Goal: Task Accomplishment & Management: Use online tool/utility

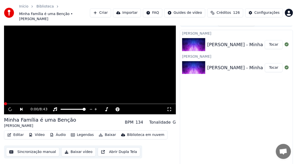
scroll to position [1132, 0]
click at [271, 41] on button "Tocar" at bounding box center [274, 44] width 18 height 9
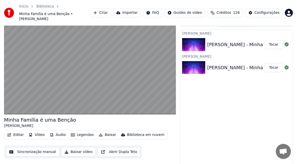
click at [25, 148] on button "Sincronização manual" at bounding box center [32, 152] width 53 height 9
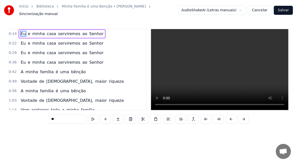
scroll to position [0, 351]
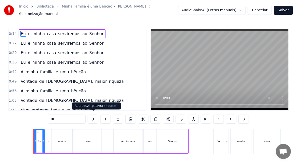
click at [94, 118] on button at bounding box center [93, 119] width 11 height 9
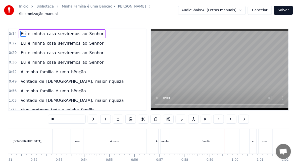
scroll to position [25, 0]
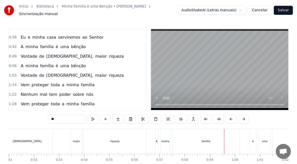
click at [55, 63] on span "é" at bounding box center [57, 66] width 4 height 6
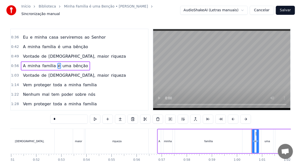
scroll to position [20, 0]
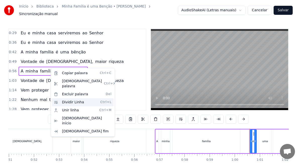
click at [76, 99] on div "Dividir Linha Ctrl+L" at bounding box center [83, 103] width 62 height 8
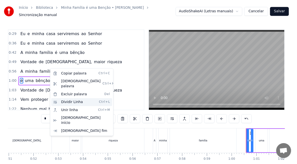
scroll to position [29, 0]
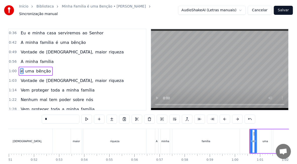
click at [20, 59] on span "A" at bounding box center [22, 62] width 4 height 6
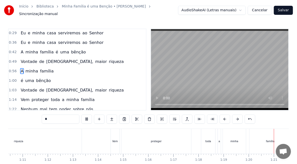
scroll to position [0, 2007]
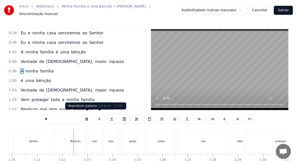
click at [86, 116] on button at bounding box center [86, 119] width 11 height 9
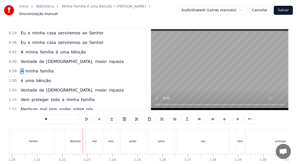
scroll to position [45, 0]
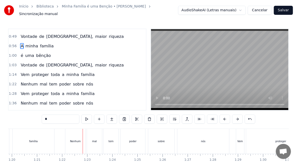
click at [49, 81] on span "tem" at bounding box center [53, 84] width 9 height 6
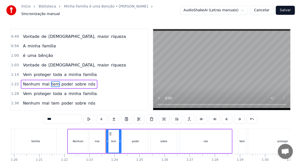
scroll to position [57, 0]
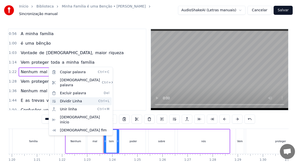
click at [74, 98] on div "Dividir Linha Ctrl+L" at bounding box center [81, 102] width 62 height 8
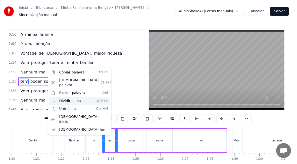
scroll to position [67, 0]
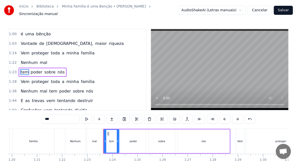
click at [69, 141] on div "Nenhum" at bounding box center [75, 141] width 20 height 25
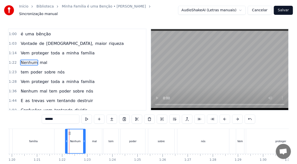
scroll to position [57, 0]
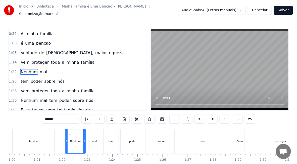
click at [30, 140] on div "família" at bounding box center [33, 142] width 9 height 4
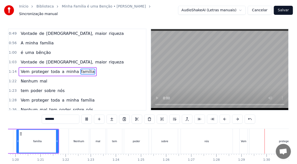
scroll to position [0, 2235]
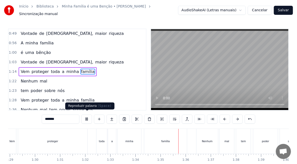
click at [88, 115] on button at bounding box center [86, 119] width 11 height 9
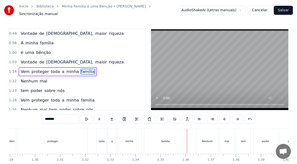
scroll to position [73, 0]
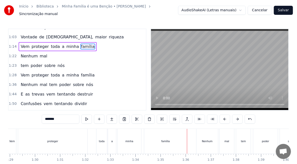
click at [59, 82] on span "poder" at bounding box center [65, 85] width 13 height 6
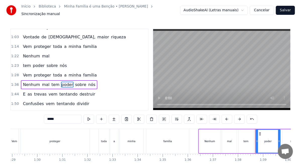
scroll to position [85, 0]
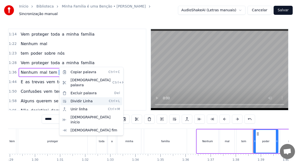
click at [87, 98] on div "Dividir Linha Ctrl+L" at bounding box center [92, 102] width 62 height 8
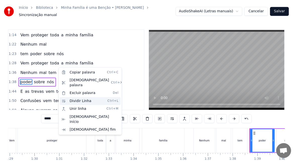
scroll to position [95, 0]
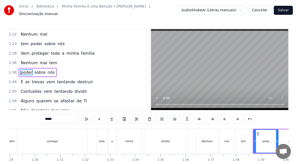
click at [24, 60] on span "Nenhum" at bounding box center [29, 63] width 18 height 6
type input "******"
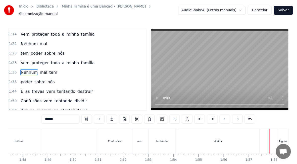
scroll to position [0, 2935]
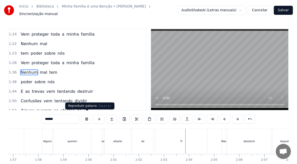
click at [87, 117] on button at bounding box center [86, 119] width 11 height 9
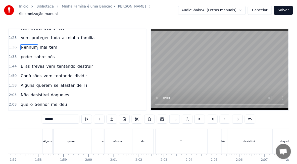
scroll to position [136, 0]
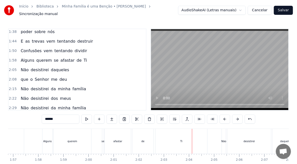
click at [53, 67] on span "daqueles" at bounding box center [59, 70] width 19 height 6
click at [53, 66] on div "Não desistirei daqueles" at bounding box center [45, 70] width 53 height 9
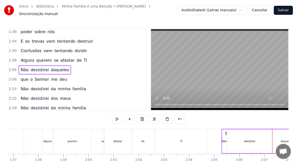
scroll to position [132, 0]
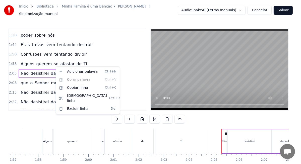
click at [52, 67] on html "Início Biblioteca Minha Família é uma Benção • [PERSON_NAME] manual AudioShakeA…" at bounding box center [150, 94] width 301 height 188
click at [52, 71] on span "daqueles" at bounding box center [59, 74] width 19 height 6
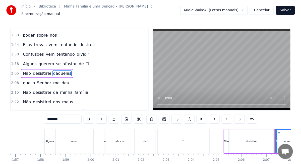
scroll to position [0, 3174]
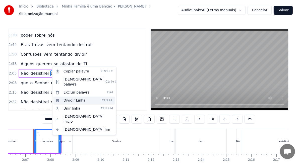
click at [73, 97] on div "Dividir Linha Ctrl+L" at bounding box center [85, 101] width 62 height 8
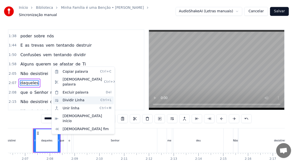
scroll to position [142, 0]
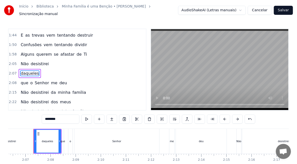
click at [20, 138] on div "desistirei" at bounding box center [10, 141] width 44 height 25
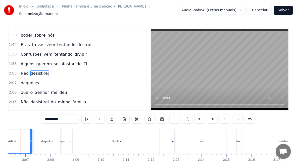
scroll to position [0, 3161]
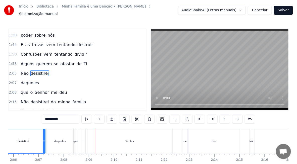
click at [24, 61] on span "Alguns" at bounding box center [27, 64] width 15 height 6
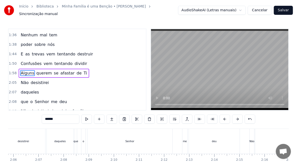
scroll to position [0, 2944]
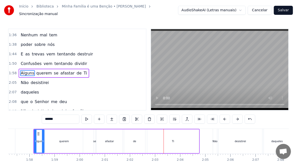
click at [26, 70] on span "Alguns" at bounding box center [27, 73] width 15 height 6
click at [34, 80] on span "desistirei" at bounding box center [39, 83] width 19 height 6
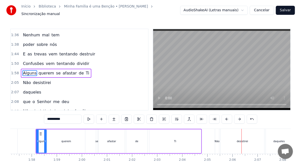
scroll to position [132, 0]
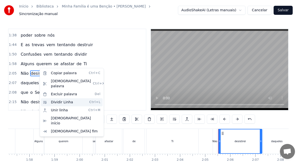
click at [63, 99] on div "Dividir Linha Ctrl+L" at bounding box center [72, 103] width 62 height 8
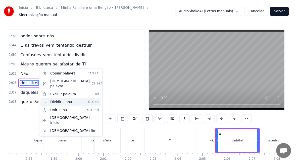
scroll to position [142, 0]
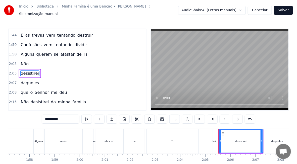
click at [24, 52] on span "Alguns" at bounding box center [27, 55] width 15 height 6
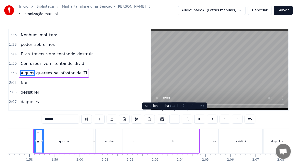
scroll to position [0, 3175]
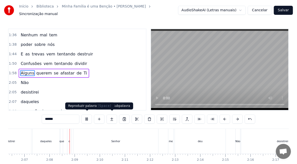
click at [89, 118] on button at bounding box center [86, 119] width 11 height 9
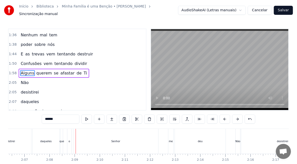
scroll to position [148, 0]
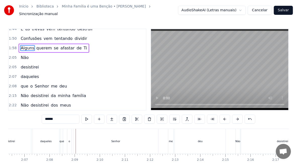
click at [37, 83] on span "Senhor" at bounding box center [41, 86] width 15 height 6
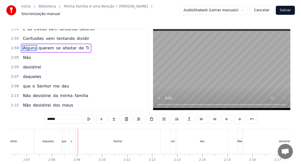
scroll to position [160, 0]
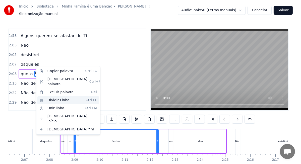
click at [58, 96] on div "Dividir Linha Ctrl+L" at bounding box center [68, 100] width 62 height 8
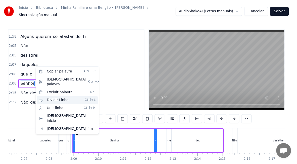
scroll to position [170, 0]
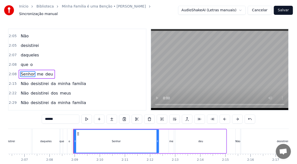
click at [40, 143] on div "daqueles" at bounding box center [46, 141] width 27 height 25
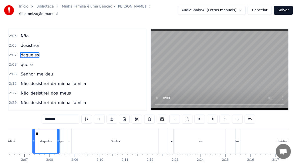
scroll to position [151, 0]
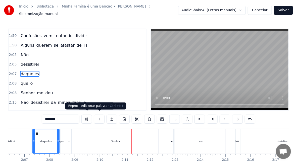
click at [87, 118] on button at bounding box center [86, 119] width 11 height 9
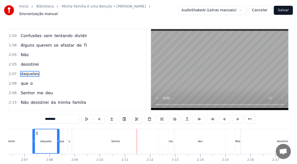
click at [23, 33] on span "Confusões" at bounding box center [31, 36] width 22 height 6
type input "*********"
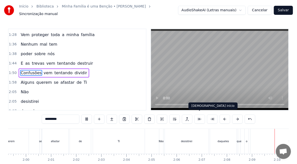
scroll to position [0, 3235]
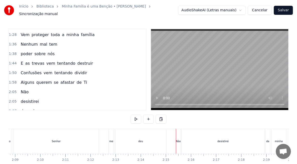
click at [22, 89] on span "Não" at bounding box center [24, 92] width 9 height 6
click at [22, 108] on span "daqueles" at bounding box center [29, 111] width 19 height 6
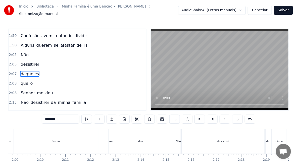
scroll to position [0, 3174]
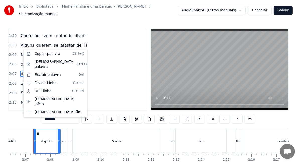
click at [101, 51] on html "Início Biblioteca Minha Família é uma Benção • [PERSON_NAME] manual AudioShakeA…" at bounding box center [150, 94] width 301 height 188
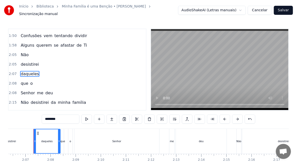
click at [30, 62] on span "desistirei" at bounding box center [29, 65] width 19 height 6
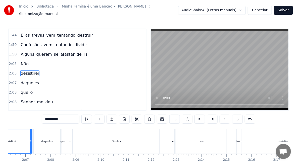
scroll to position [0, 3129]
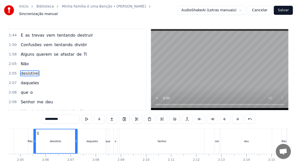
click at [46, 118] on input "**********" at bounding box center [61, 119] width 38 height 9
click at [46, 117] on input "**********" at bounding box center [61, 119] width 38 height 9
click at [249, 116] on button at bounding box center [250, 119] width 11 height 9
click at [20, 61] on span "Não" at bounding box center [24, 64] width 9 height 6
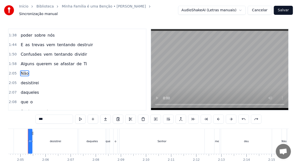
scroll to position [0, 3123]
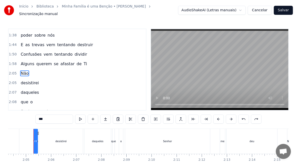
click at [40, 117] on input "***" at bounding box center [54, 119] width 38 height 9
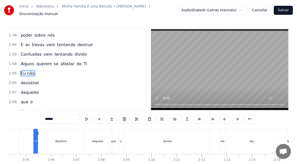
click at [24, 61] on span "Alguns" at bounding box center [27, 64] width 15 height 6
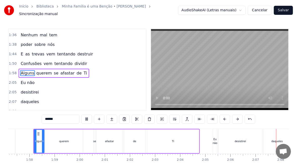
scroll to position [0, 3181]
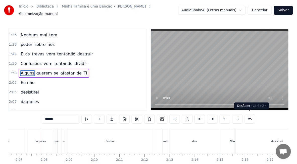
click at [250, 118] on button at bounding box center [250, 119] width 11 height 9
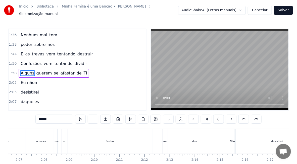
click at [250, 118] on div "******" at bounding box center [148, 119] width 226 height 9
click at [244, 117] on button at bounding box center [243, 119] width 11 height 9
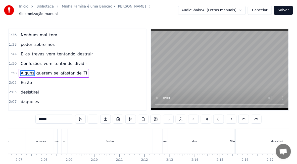
click at [244, 117] on button at bounding box center [243, 119] width 11 height 9
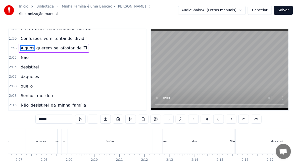
scroll to position [173, 0]
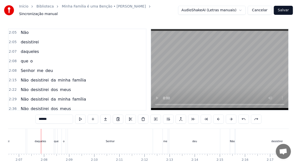
click at [22, 77] on span "Não" at bounding box center [24, 80] width 9 height 6
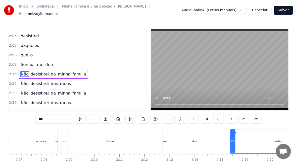
click at [39, 117] on input "***" at bounding box center [54, 119] width 38 height 9
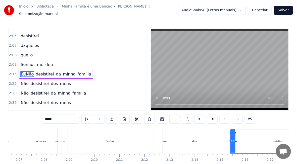
click at [49, 119] on input "*****" at bounding box center [61, 119] width 38 height 9
click at [52, 116] on input "******" at bounding box center [61, 119] width 38 height 9
click at [51, 116] on input "*****" at bounding box center [61, 119] width 38 height 9
click at [23, 52] on span "que" at bounding box center [24, 55] width 9 height 6
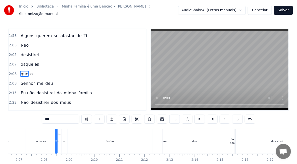
scroll to position [0, 3412]
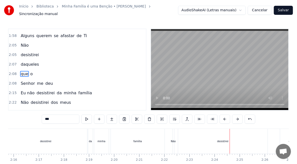
click at [50, 100] on span "dos" at bounding box center [54, 103] width 8 height 6
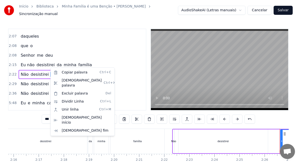
scroll to position [0, 3659]
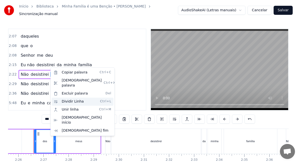
click at [74, 98] on div "Dividir Linha Ctrl+L" at bounding box center [83, 102] width 62 height 8
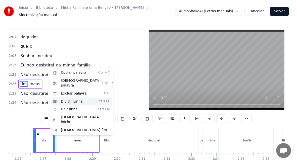
scroll to position [198, 0]
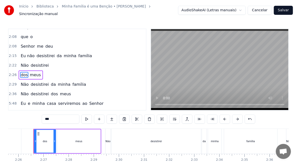
click at [23, 53] on span "Eu não" at bounding box center [27, 56] width 15 height 6
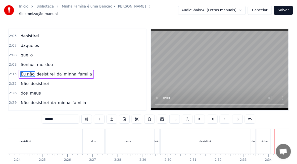
scroll to position [0, 3846]
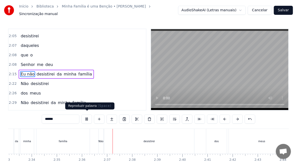
click at [88, 117] on button at bounding box center [86, 119] width 11 height 9
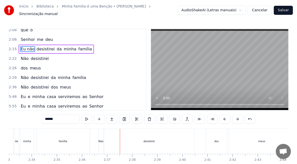
scroll to position [229, 0]
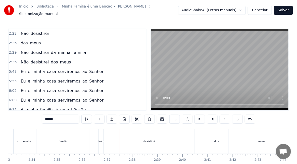
click at [23, 59] on span "Não" at bounding box center [24, 62] width 9 height 6
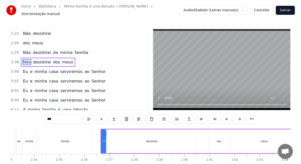
scroll to position [216, 0]
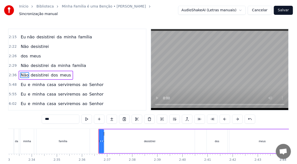
click at [50, 72] on span "dos" at bounding box center [54, 75] width 8 height 6
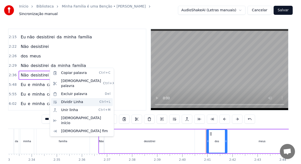
click at [74, 98] on div "Dividir Linha Ctrl+L" at bounding box center [82, 102] width 62 height 8
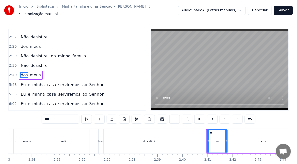
click at [23, 53] on span "Não" at bounding box center [24, 56] width 9 height 6
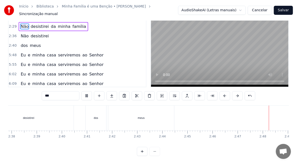
scroll to position [0, 4201]
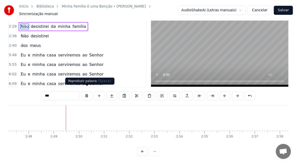
click at [86, 91] on button at bounding box center [86, 95] width 11 height 9
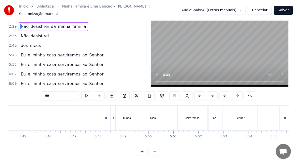
scroll to position [0, 8644]
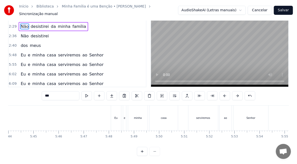
click at [112, 118] on div "Eu" at bounding box center [116, 118] width 10 height 25
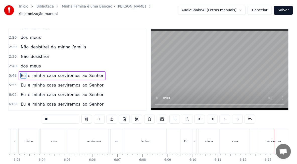
scroll to position [0, 9350]
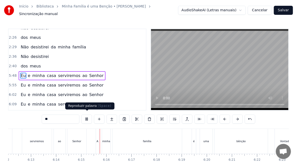
click at [86, 117] on button at bounding box center [86, 119] width 11 height 9
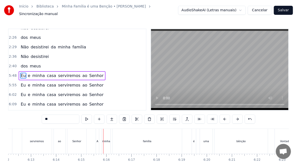
scroll to position [260, 0]
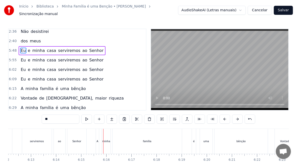
click at [55, 86] on span "é" at bounding box center [57, 89] width 4 height 6
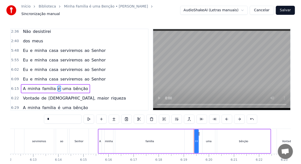
scroll to position [273, 0]
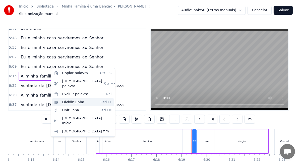
click at [76, 99] on div "Dividir Linha Ctrl+L" at bounding box center [83, 103] width 62 height 8
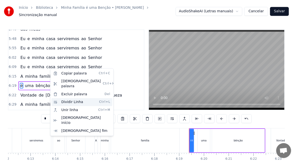
scroll to position [282, 0]
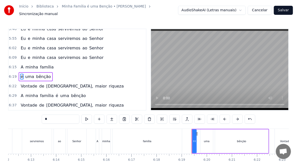
click at [20, 64] on span "A" at bounding box center [22, 67] width 4 height 6
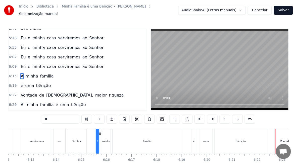
scroll to position [0, 9588]
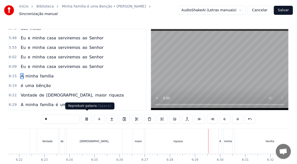
click at [89, 115] on button at bounding box center [86, 119] width 11 height 9
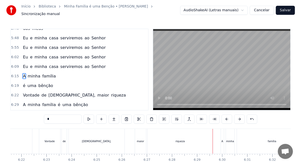
scroll to position [298, 0]
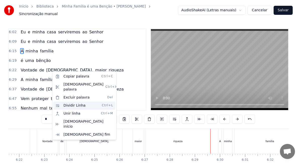
click at [71, 102] on div "Dividir Linha Ctrl+L" at bounding box center [85, 106] width 62 height 8
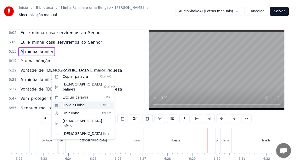
scroll to position [273, 0]
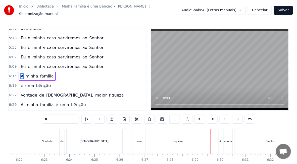
click at [21, 64] on span "Eu" at bounding box center [23, 67] width 6 height 6
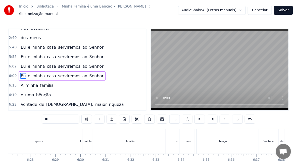
scroll to position [288, 0]
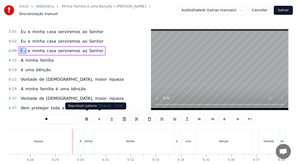
click at [84, 117] on button at bounding box center [86, 119] width 11 height 9
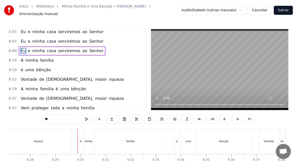
click at [55, 86] on span "é" at bounding box center [57, 89] width 4 height 6
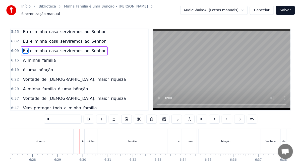
scroll to position [301, 0]
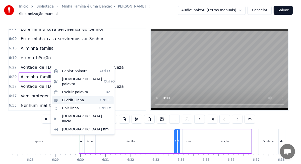
click at [71, 96] on div "Dividir Linha Ctrl+L" at bounding box center [83, 100] width 62 height 8
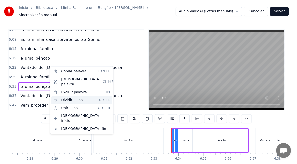
scroll to position [310, 0]
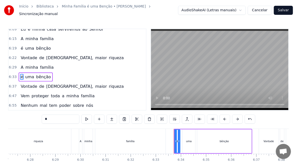
click at [28, 55] on span "Vontade" at bounding box center [29, 58] width 18 height 6
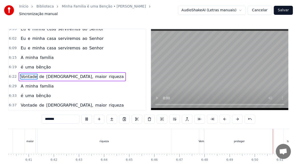
scroll to position [0, 10292]
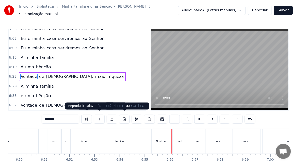
click at [89, 117] on button at bounding box center [86, 119] width 11 height 9
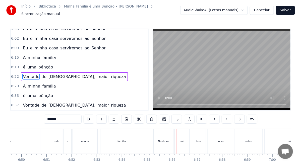
scroll to position [316, 0]
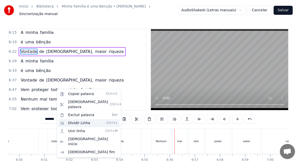
click at [74, 119] on div "Dividir Linha Ctrl+L" at bounding box center [89, 123] width 62 height 8
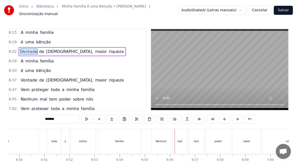
scroll to position [291, 0]
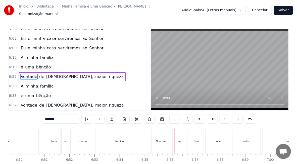
click at [20, 55] on span "A" at bounding box center [22, 58] width 4 height 6
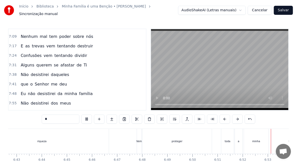
scroll to position [0, 10353]
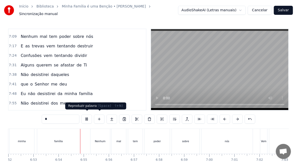
click at [87, 119] on button at bounding box center [86, 119] width 11 height 9
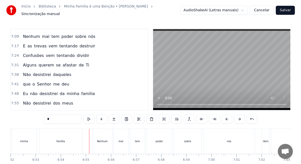
scroll to position [373, 0]
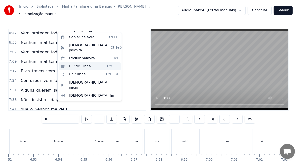
click at [80, 63] on div "Dividir Linha Ctrl+L" at bounding box center [90, 67] width 62 height 8
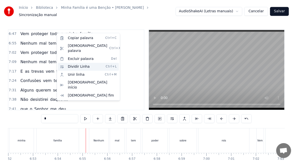
scroll to position [273, 0]
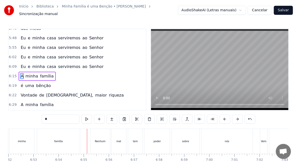
click at [21, 64] on span "Eu" at bounding box center [23, 67] width 6 height 6
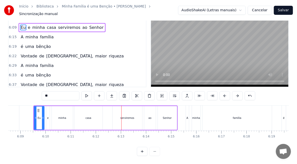
scroll to position [314, 0]
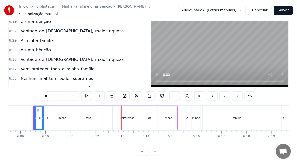
click at [23, 66] on span "Vem" at bounding box center [25, 69] width 10 height 6
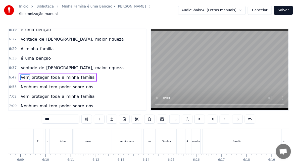
scroll to position [0, 10222]
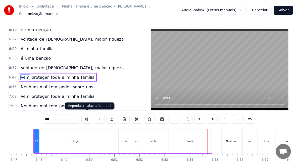
click at [88, 120] on button at bounding box center [86, 119] width 11 height 9
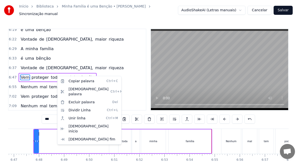
click at [55, 76] on html "Início Biblioteca Minha Família é uma Benção • [PERSON_NAME] manual AudioShakeA…" at bounding box center [150, 94] width 301 height 188
click at [59, 84] on span "poder" at bounding box center [65, 87] width 13 height 6
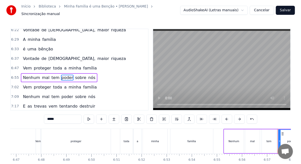
scroll to position [0, 10464]
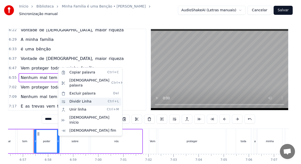
click at [76, 98] on div "Dividir Linha Ctrl+L" at bounding box center [91, 102] width 62 height 8
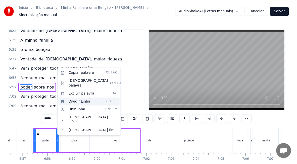
scroll to position [347, 0]
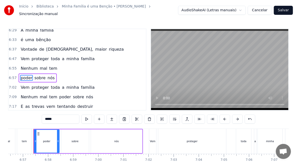
click at [27, 66] on span "Nenhum" at bounding box center [29, 69] width 18 height 6
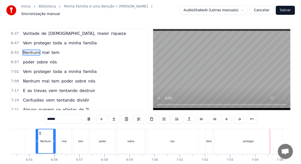
scroll to position [0, 10642]
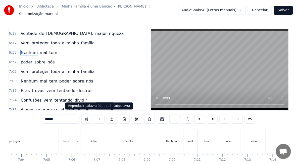
click at [90, 118] on button at bounding box center [86, 119] width 11 height 9
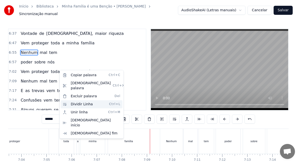
click at [76, 101] on div "Dividir Linha Ctrl+L" at bounding box center [92, 105] width 62 height 8
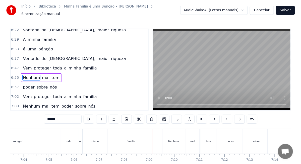
scroll to position [388, 0]
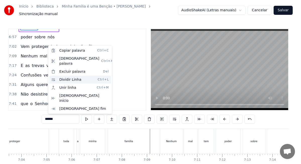
click at [62, 76] on div "Dividir Linha Ctrl+L" at bounding box center [80, 80] width 62 height 8
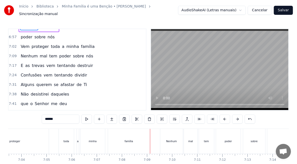
click at [50, 53] on span "tem" at bounding box center [53, 56] width 9 height 6
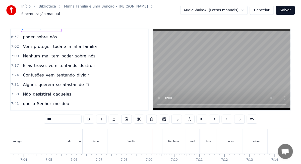
scroll to position [366, 0]
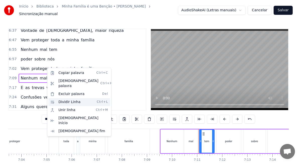
click at [64, 98] on div "Dividir Linha Ctrl+L" at bounding box center [79, 102] width 62 height 8
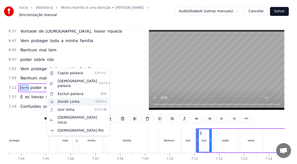
scroll to position [375, 0]
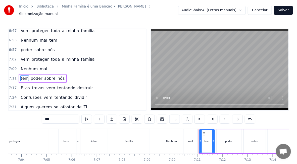
click at [20, 57] on span "Vem" at bounding box center [25, 60] width 10 height 6
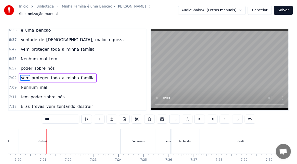
scroll to position [382, 0]
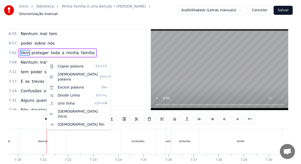
click at [43, 62] on html "Início Biblioteca Minha Família é uma Benção • [PERSON_NAME] manual AudioShakeA…" at bounding box center [150, 94] width 301 height 188
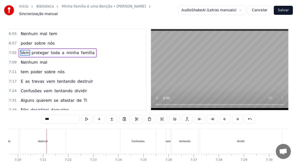
click at [44, 69] on span "sobre" at bounding box center [50, 72] width 12 height 6
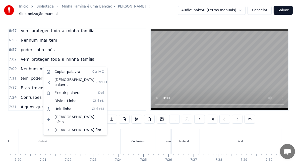
scroll to position [0, 10851]
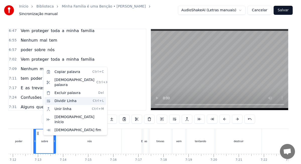
click at [62, 97] on div "Dividir Linha Ctrl+L" at bounding box center [75, 101] width 62 height 8
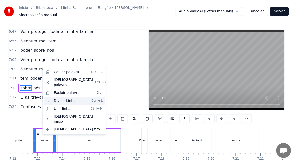
scroll to position [385, 0]
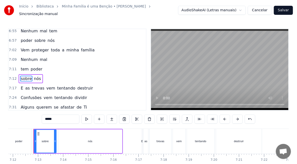
click at [22, 57] on span "Nenhum" at bounding box center [29, 60] width 18 height 6
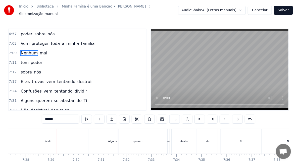
scroll to position [416, 0]
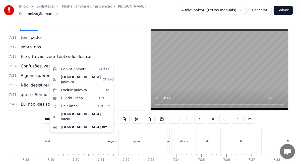
click at [50, 64] on html "Início Biblioteca Minha Família é uma Benção • [PERSON_NAME] manual AudioShakeA…" at bounding box center [150, 94] width 301 height 188
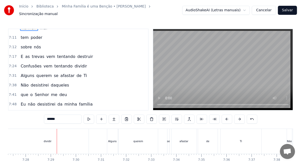
click at [53, 73] on span "se" at bounding box center [56, 76] width 6 height 6
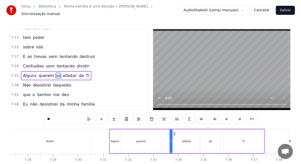
scroll to position [413, 0]
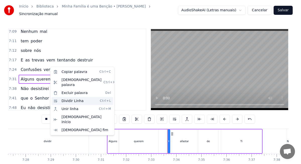
click at [67, 97] on div "Dividir Linha Ctrl+L" at bounding box center [83, 101] width 62 height 8
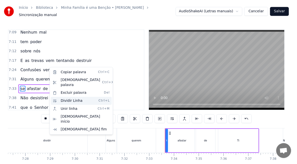
scroll to position [422, 0]
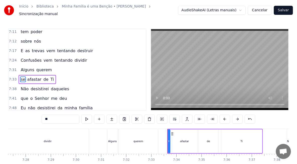
click at [25, 67] on span "Alguns" at bounding box center [27, 70] width 15 height 6
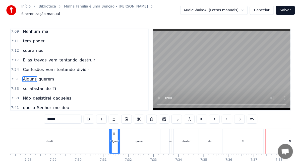
scroll to position [438, 0]
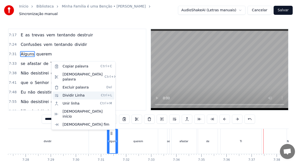
click at [70, 92] on div "Dividir Linha Ctrl+L" at bounding box center [84, 96] width 62 height 8
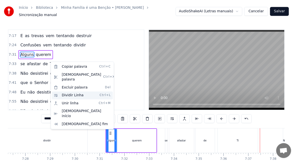
scroll to position [413, 0]
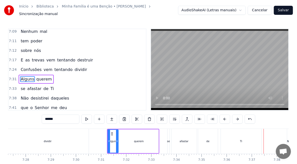
click at [55, 95] on span "daqueles" at bounding box center [59, 98] width 19 height 6
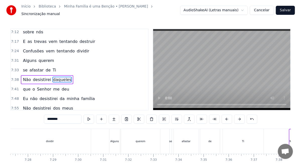
scroll to position [0, 11545]
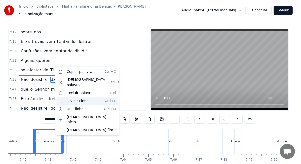
click at [74, 97] on div "Dividir Linha Ctrl+L" at bounding box center [88, 101] width 62 height 8
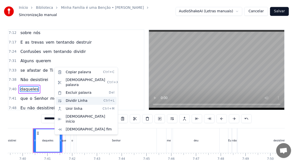
scroll to position [441, 0]
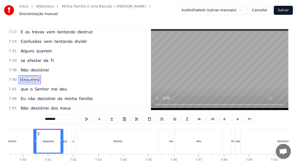
click at [22, 67] on span "Não" at bounding box center [24, 70] width 9 height 6
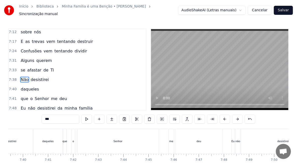
scroll to position [0, 11494]
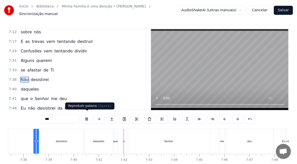
click at [88, 116] on button at bounding box center [86, 119] width 11 height 9
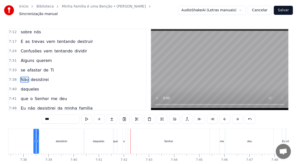
click at [23, 48] on span "Confusões" at bounding box center [31, 51] width 22 height 6
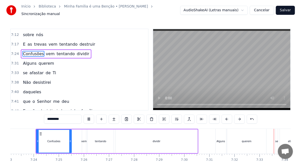
scroll to position [0, 11370]
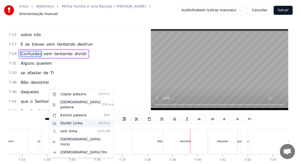
click at [67, 120] on div "Dividir Linha Ctrl+L" at bounding box center [82, 124] width 62 height 8
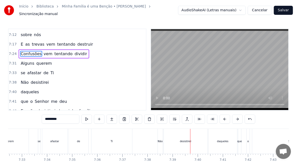
scroll to position [452, 0]
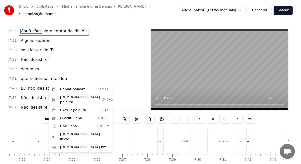
click at [48, 84] on html "Início Biblioteca Minha Família é uma Benção • [PERSON_NAME] manual AudioShakeA…" at bounding box center [150, 94] width 301 height 188
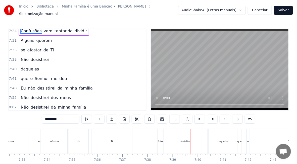
click at [50, 95] on span "dos" at bounding box center [54, 98] width 8 height 6
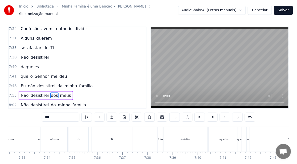
scroll to position [0, 12029]
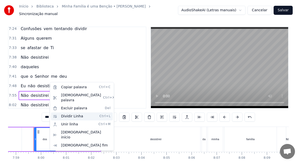
click at [70, 113] on div "Dividir Linha Ctrl+L" at bounding box center [82, 117] width 62 height 8
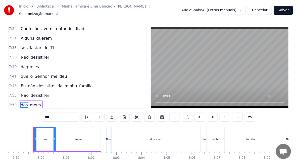
click at [24, 55] on span "Não" at bounding box center [24, 58] width 9 height 6
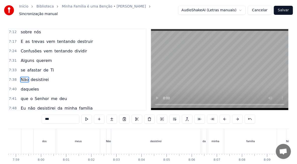
scroll to position [0, 11494]
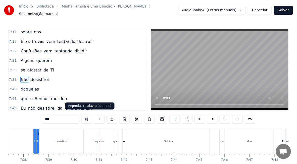
click at [84, 118] on button at bounding box center [86, 119] width 11 height 9
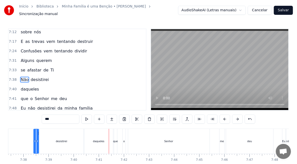
click at [24, 38] on html "Início Biblioteca Minha Família é uma Benção • [PERSON_NAME] manual AudioShakeA…" at bounding box center [148, 94] width 297 height 188
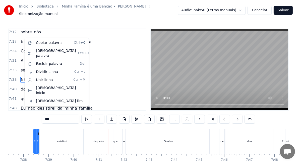
click at [22, 39] on html "Início Biblioteca Minha Família é uma Benção • [PERSON_NAME] manual AudioShakeA…" at bounding box center [150, 94] width 301 height 188
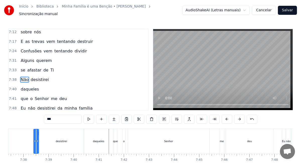
click at [22, 48] on span "Confusões" at bounding box center [31, 51] width 22 height 6
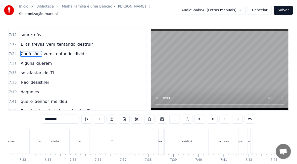
scroll to position [454, 0]
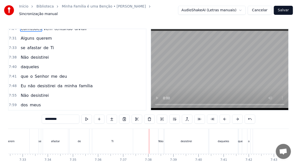
click at [51, 74] on span "me" at bounding box center [54, 77] width 7 height 6
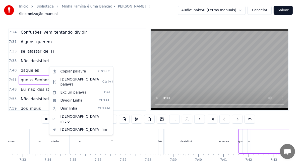
scroll to position [0, 11680]
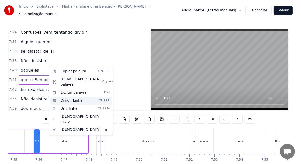
click at [71, 97] on div "Dividir Linha Ctrl+L" at bounding box center [82, 101] width 62 height 8
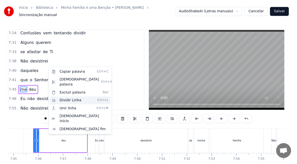
scroll to position [460, 0]
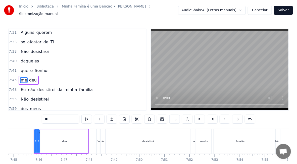
click at [20, 49] on span "Não" at bounding box center [24, 52] width 9 height 6
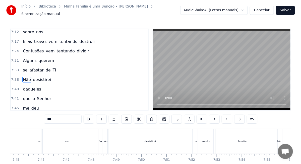
scroll to position [0, 11494]
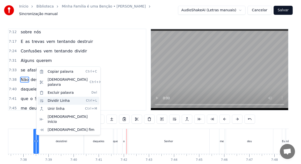
click at [54, 97] on div "Dividir Linha Ctrl+L" at bounding box center [69, 101] width 62 height 8
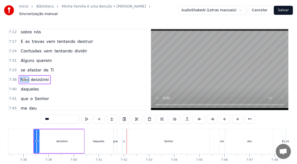
click at [34, 77] on span "desistirei" at bounding box center [39, 80] width 19 height 6
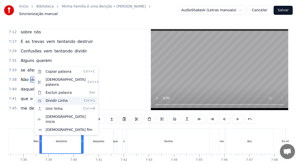
click at [55, 97] on div "Dividir Linha Ctrl+L" at bounding box center [67, 101] width 62 height 8
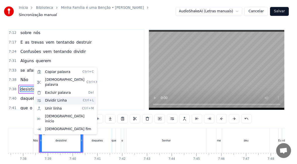
scroll to position [441, 0]
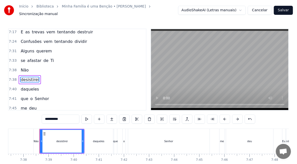
click at [24, 67] on span "Não" at bounding box center [24, 70] width 9 height 6
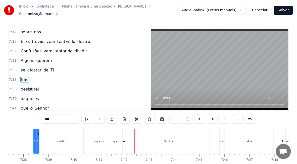
scroll to position [457, 0]
click at [27, 48] on span "Confusões" at bounding box center [31, 51] width 22 height 6
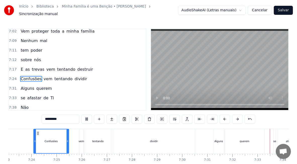
scroll to position [0, 11370]
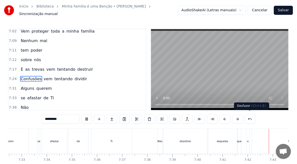
click at [248, 117] on button at bounding box center [250, 119] width 11 height 9
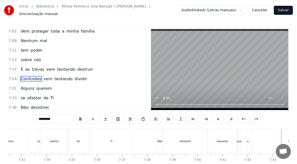
scroll to position [0, 11603]
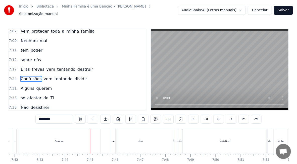
click at [81, 117] on button at bounding box center [80, 119] width 11 height 9
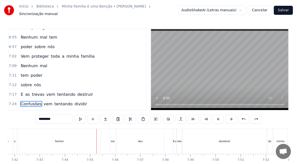
scroll to position [353, 0]
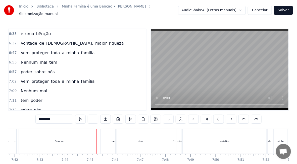
click at [23, 69] on span "poder" at bounding box center [26, 72] width 13 height 6
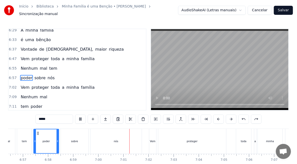
scroll to position [372, 0]
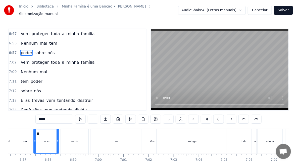
click at [20, 98] on span "E" at bounding box center [22, 101] width 4 height 6
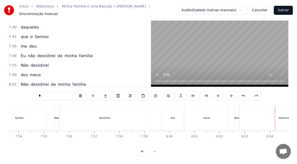
scroll to position [0, 12139]
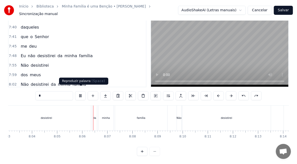
click at [80, 94] on button at bounding box center [80, 95] width 11 height 9
click at [23, 91] on span "Não" at bounding box center [24, 94] width 9 height 6
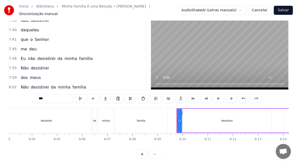
scroll to position [470, 0]
click at [60, 94] on span "meus" at bounding box center [66, 97] width 12 height 6
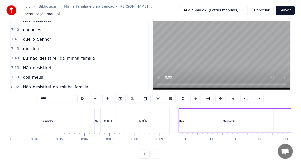
scroll to position [0, 12562]
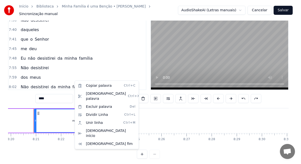
click at [20, 84] on span "Não" at bounding box center [24, 87] width 9 height 6
type input "***"
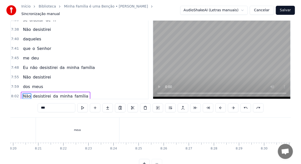
scroll to position [0, 12102]
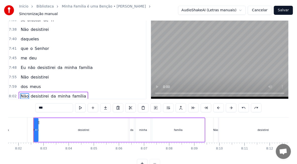
click at [35, 93] on span "desistirei" at bounding box center [39, 96] width 19 height 6
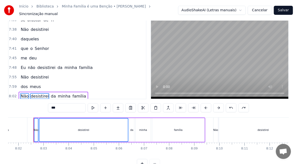
click at [50, 93] on span "da" at bounding box center [53, 96] width 6 height 6
click at [57, 93] on span "minha" at bounding box center [64, 96] width 14 height 6
click at [36, 124] on div "Não" at bounding box center [36, 130] width 4 height 23
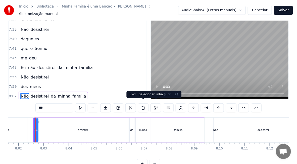
click at [157, 104] on button at bounding box center [156, 108] width 11 height 9
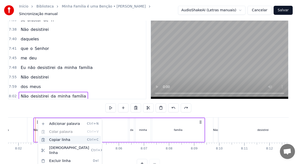
click at [58, 140] on div "Copiar linha Ctrl+C" at bounding box center [70, 140] width 62 height 8
click at [253, 132] on div "desistirei" at bounding box center [263, 130] width 88 height 25
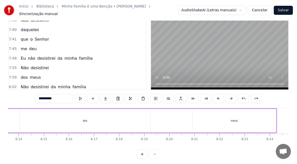
scroll to position [0, 12322]
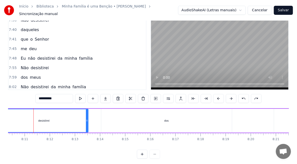
click at [256, 122] on div "Não desistirei dos meus" at bounding box center [175, 121] width 365 height 25
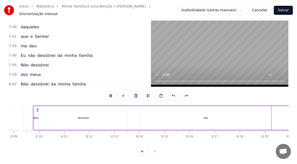
scroll to position [0, 12519]
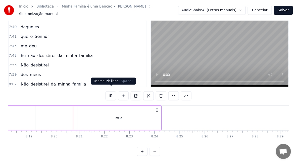
click at [109, 92] on button at bounding box center [111, 95] width 11 height 9
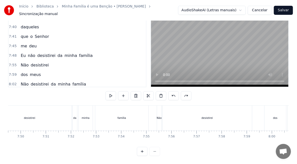
scroll to position [0, 11681]
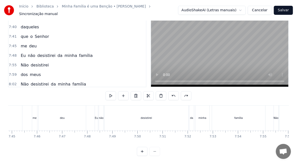
click at [113, 115] on div "desistirei" at bounding box center [147, 118] width 84 height 25
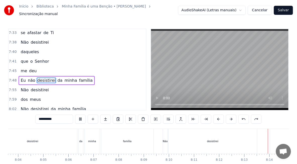
scroll to position [0, 12385]
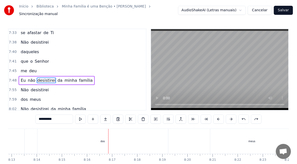
click at [100, 143] on div "dos" at bounding box center [102, 141] width 131 height 25
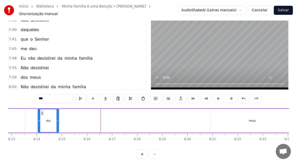
drag, startPoint x: 167, startPoint y: 119, endPoint x: 58, endPoint y: 113, distance: 110.0
click at [58, 113] on div at bounding box center [58, 121] width 2 height 23
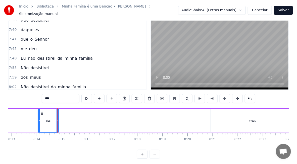
click at [251, 119] on div "meus" at bounding box center [252, 121] width 7 height 4
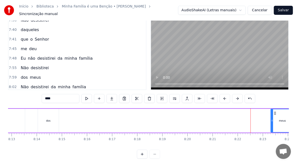
drag, startPoint x: 211, startPoint y: 120, endPoint x: 273, endPoint y: 123, distance: 62.6
click at [273, 123] on div at bounding box center [272, 121] width 2 height 23
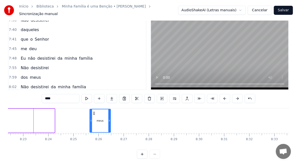
drag, startPoint x: 278, startPoint y: 109, endPoint x: 94, endPoint y: 116, distance: 183.6
click at [94, 116] on div "meus" at bounding box center [100, 121] width 20 height 23
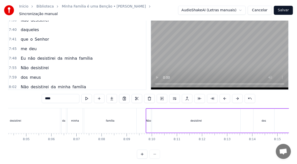
scroll to position [0, 12244]
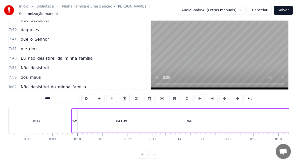
click at [186, 122] on div "dos" at bounding box center [189, 121] width 21 height 24
click at [129, 119] on div "desistirei" at bounding box center [122, 121] width 88 height 24
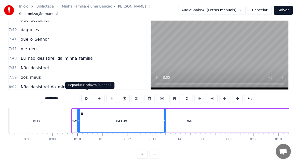
click at [85, 97] on button at bounding box center [86, 98] width 11 height 9
click at [188, 120] on div "dos" at bounding box center [189, 121] width 21 height 24
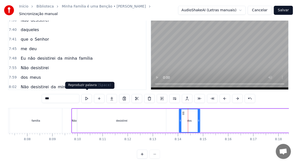
click at [87, 96] on button at bounding box center [86, 98] width 11 height 9
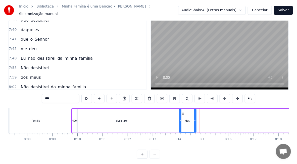
drag, startPoint x: 198, startPoint y: 120, endPoint x: 194, endPoint y: 121, distance: 4.1
click at [194, 121] on div at bounding box center [195, 121] width 2 height 23
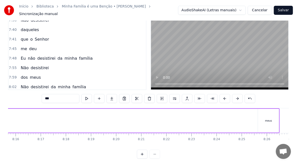
scroll to position [0, 12478]
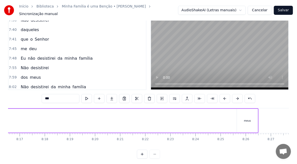
click at [247, 120] on div "meus" at bounding box center [247, 121] width 7 height 4
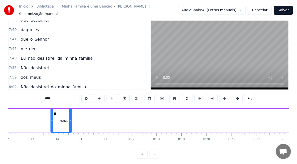
scroll to position [0, 12366]
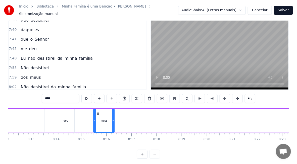
drag, startPoint x: 241, startPoint y: 112, endPoint x: 98, endPoint y: 124, distance: 144.0
click at [98, 124] on div "meus" at bounding box center [104, 121] width 20 height 23
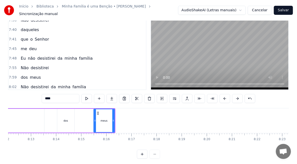
click at [67, 120] on div "dos" at bounding box center [65, 121] width 17 height 24
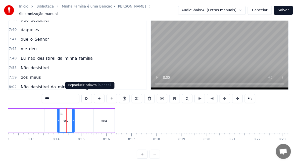
click at [88, 95] on button at bounding box center [86, 98] width 11 height 9
click at [106, 115] on div "meus" at bounding box center [104, 121] width 21 height 24
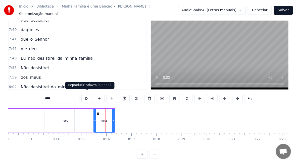
click at [87, 98] on button at bounding box center [86, 98] width 11 height 9
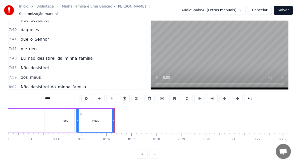
drag, startPoint x: 95, startPoint y: 120, endPoint x: 77, endPoint y: 122, distance: 17.7
click at [77, 122] on div at bounding box center [78, 121] width 2 height 23
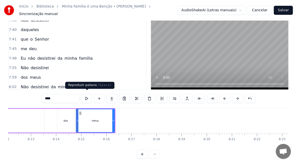
click at [86, 98] on button at bounding box center [86, 98] width 11 height 9
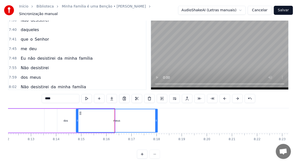
drag, startPoint x: 114, startPoint y: 121, endPoint x: 157, endPoint y: 126, distance: 43.2
click at [157, 126] on div at bounding box center [156, 121] width 2 height 23
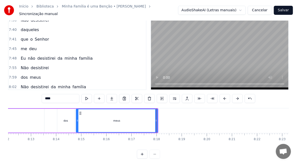
click at [62, 124] on div "dos" at bounding box center [65, 121] width 17 height 24
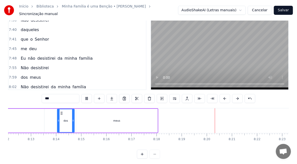
click at [147, 123] on div "meus" at bounding box center [116, 121] width 81 height 24
type input "****"
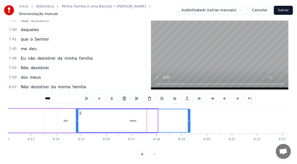
drag, startPoint x: 155, startPoint y: 123, endPoint x: 188, endPoint y: 124, distance: 32.7
click at [188, 124] on div at bounding box center [189, 121] width 2 height 23
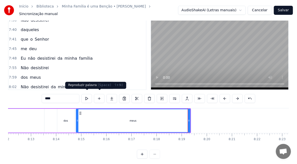
click at [89, 96] on button at bounding box center [86, 98] width 11 height 9
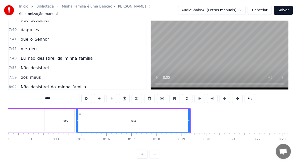
click at [284, 10] on button "Salvar" at bounding box center [283, 10] width 19 height 9
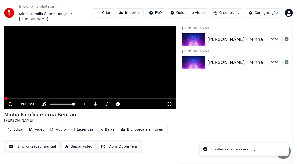
scroll to position [8, 0]
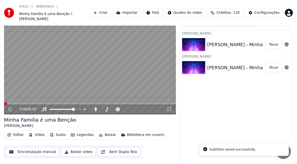
click at [70, 148] on button "Baixar vídeo" at bounding box center [78, 152] width 34 height 9
